Goal: Find specific page/section

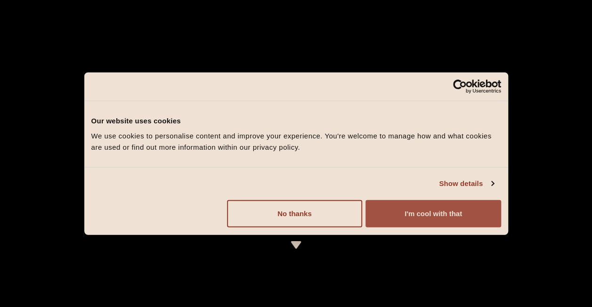
click at [400, 216] on button "I'm cool with that" at bounding box center [433, 213] width 135 height 27
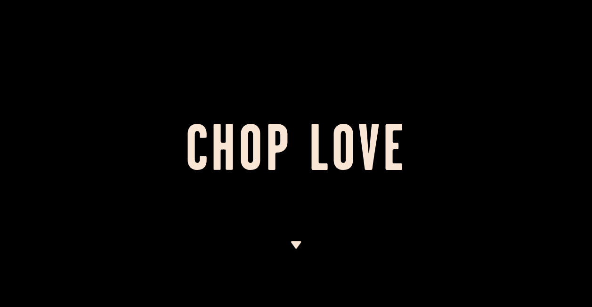
click at [285, 244] on div at bounding box center [296, 153] width 592 height 307
click at [295, 242] on img at bounding box center [296, 245] width 12 height 8
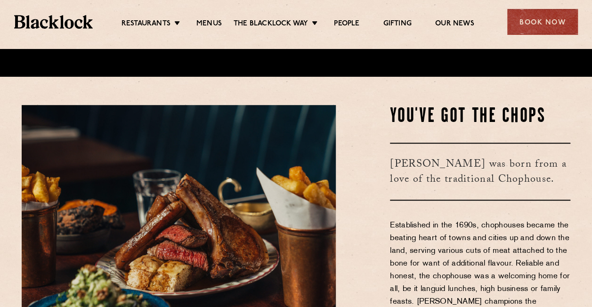
scroll to position [231, 0]
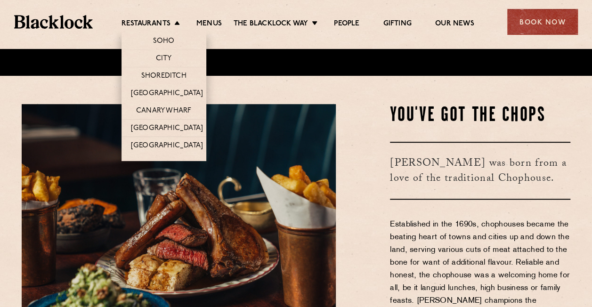
click at [171, 51] on li "City" at bounding box center [164, 57] width 85 height 17
click at [161, 61] on link "City" at bounding box center [164, 59] width 16 height 10
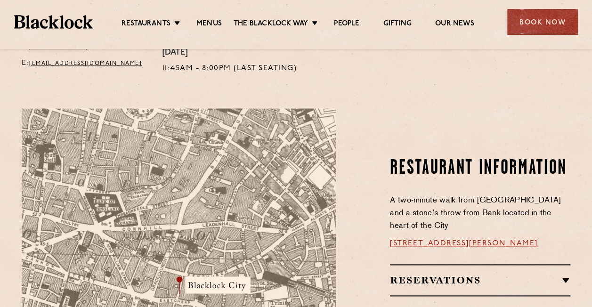
scroll to position [463, 0]
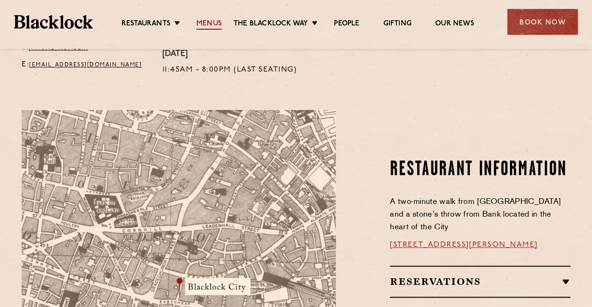
click at [204, 24] on link "Menus" at bounding box center [208, 24] width 25 height 10
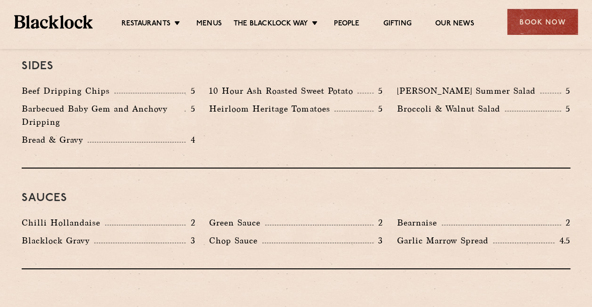
scroll to position [1460, 0]
